Goal: Information Seeking & Learning: Learn about a topic

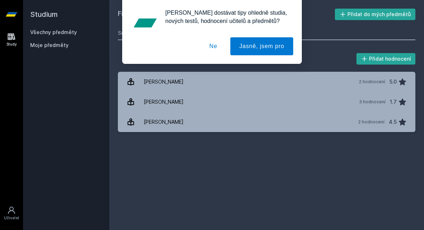
click at [73, 36] on div "[PERSON_NAME] dostávat tipy ohledně studia, nových testů, hodnocení učitelů a p…" at bounding box center [212, 32] width 424 height 64
click at [66, 35] on div "[PERSON_NAME] dostávat tipy ohledně studia, nových testů, hodnocení učitelů a p…" at bounding box center [212, 32] width 424 height 64
click at [211, 49] on button "Ne" at bounding box center [214, 46] width 26 height 18
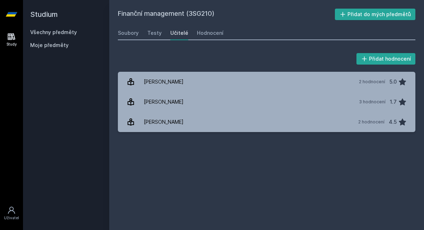
click at [65, 35] on link "Všechny předměty" at bounding box center [53, 32] width 47 height 6
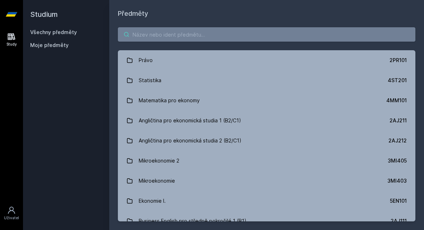
click at [158, 37] on input "search" at bounding box center [267, 34] width 298 height 14
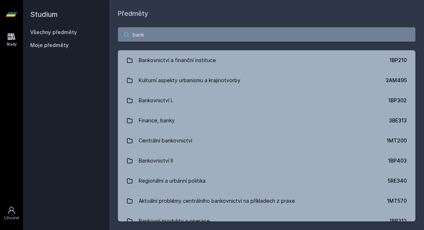
type input "banko"
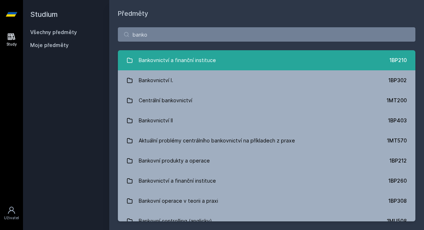
click at [189, 60] on div "Bankovnictví a finanční instituce" at bounding box center [177, 60] width 77 height 14
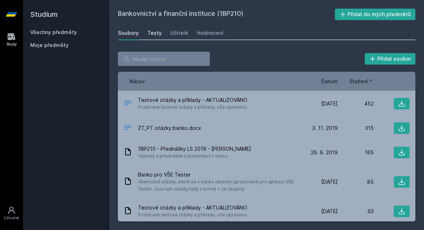
click at [155, 34] on div "Testy" at bounding box center [154, 32] width 14 height 7
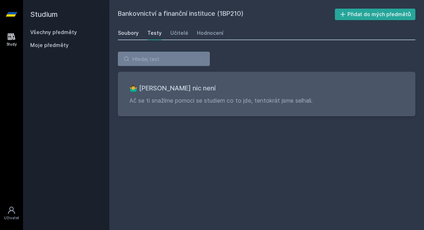
click at [130, 38] on link "Soubory" at bounding box center [128, 33] width 21 height 14
